Goal: Ask a question

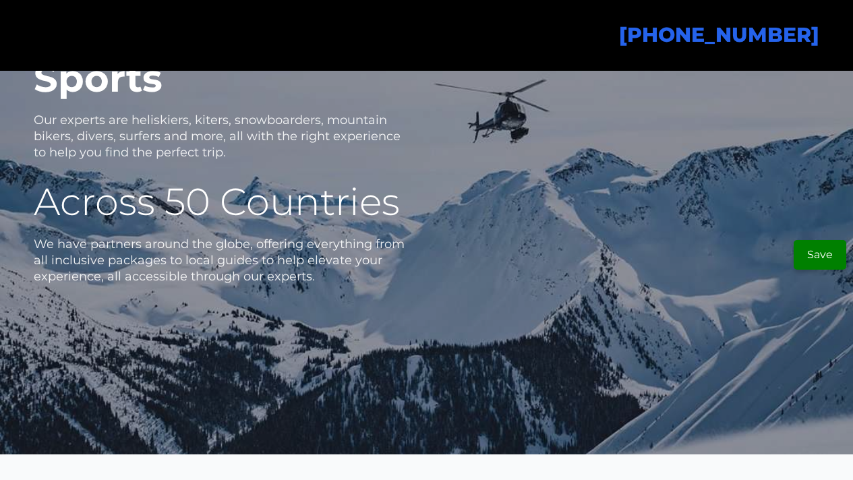
scroll to position [3030, 0]
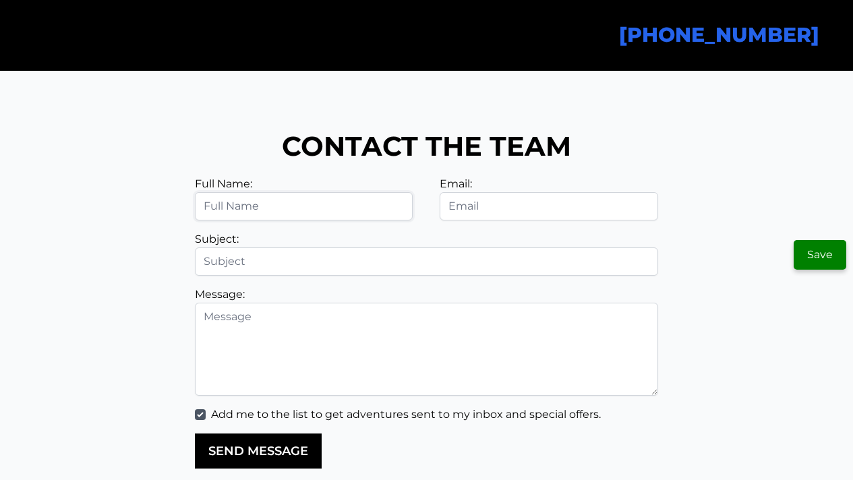
click at [267, 221] on input "text" at bounding box center [304, 206] width 218 height 28
type input "[PERSON_NAME]"
click at [506, 221] on input "email" at bounding box center [549, 206] width 218 height 28
type input "[EMAIL_ADDRESS][DOMAIN_NAME]"
click at [293, 276] on input "text" at bounding box center [426, 262] width 463 height 28
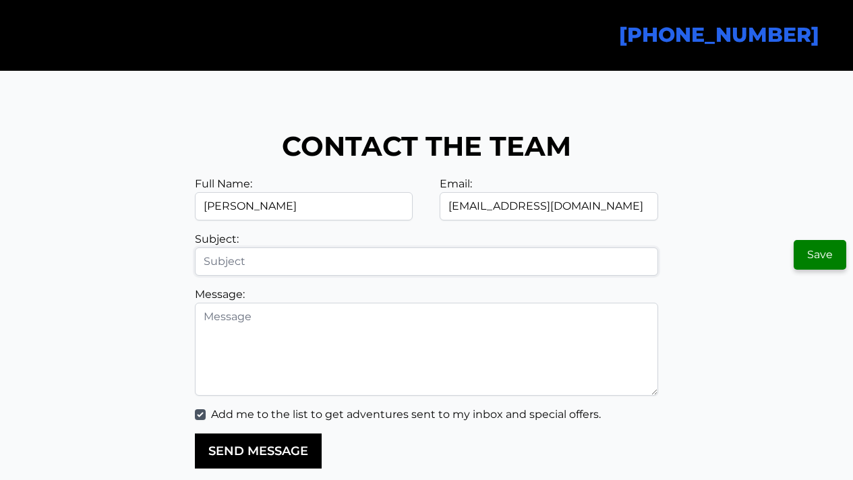
type input "question"
click at [290, 338] on textarea at bounding box center [426, 349] width 463 height 93
paste textarea "Paying for 100 percent of HubSpot, using a fraction? Most manufacturing teams a…"
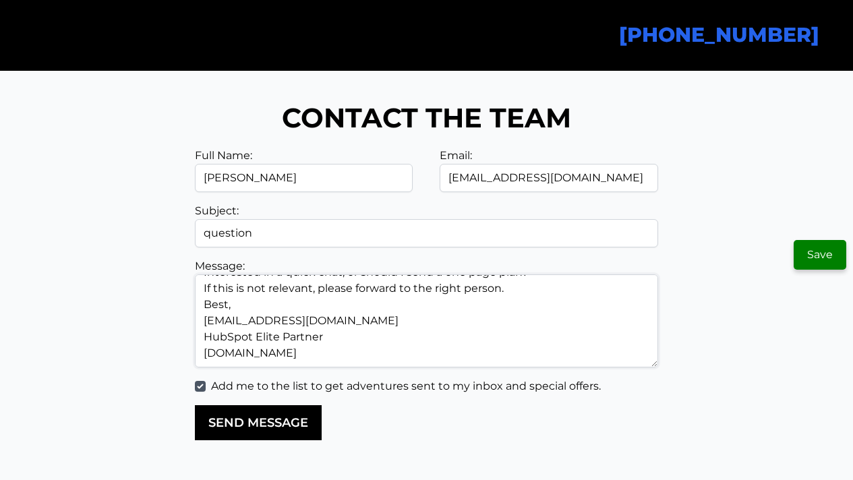
scroll to position [3059, 0]
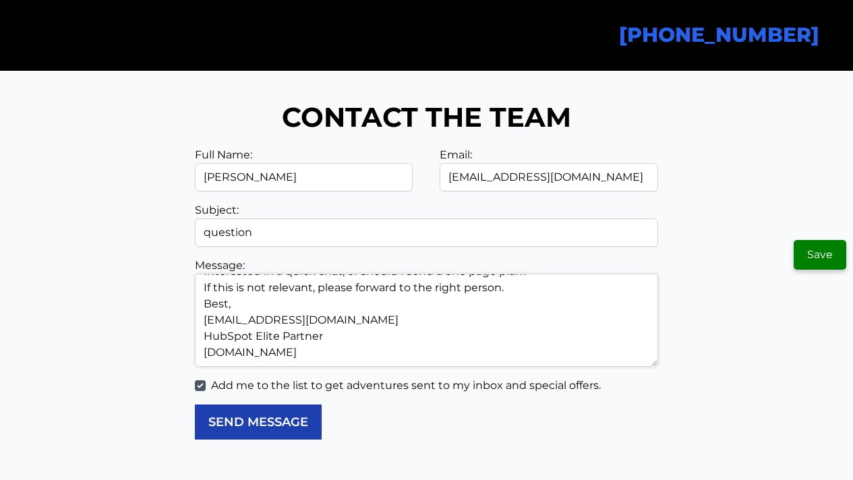
type textarea "Paying for 100 percent of HubSpot, using a fraction? Most manufacturing teams a…"
click at [263, 440] on button "SEND MESSAGE" at bounding box center [258, 422] width 127 height 35
